Goal: Register for event/course

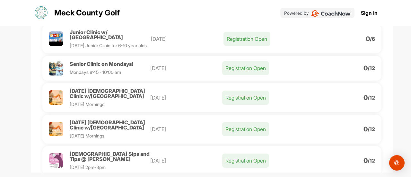
scroll to position [449, 0]
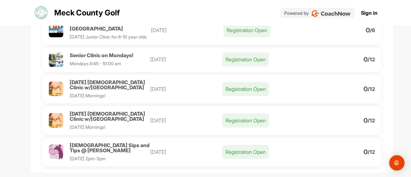
click at [236, 145] on p "Registration Open" at bounding box center [245, 152] width 47 height 14
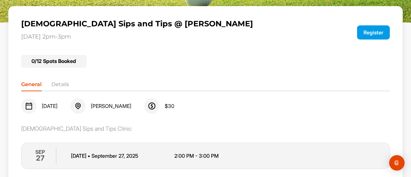
scroll to position [78, 0]
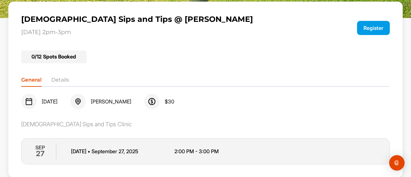
click at [368, 30] on button "Register" at bounding box center [373, 28] width 33 height 14
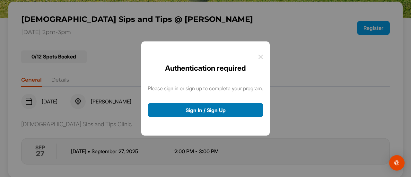
click at [198, 110] on button "Sign In / Sign Up" at bounding box center [205, 110] width 115 height 14
